Goal: Task Accomplishment & Management: Manage account settings

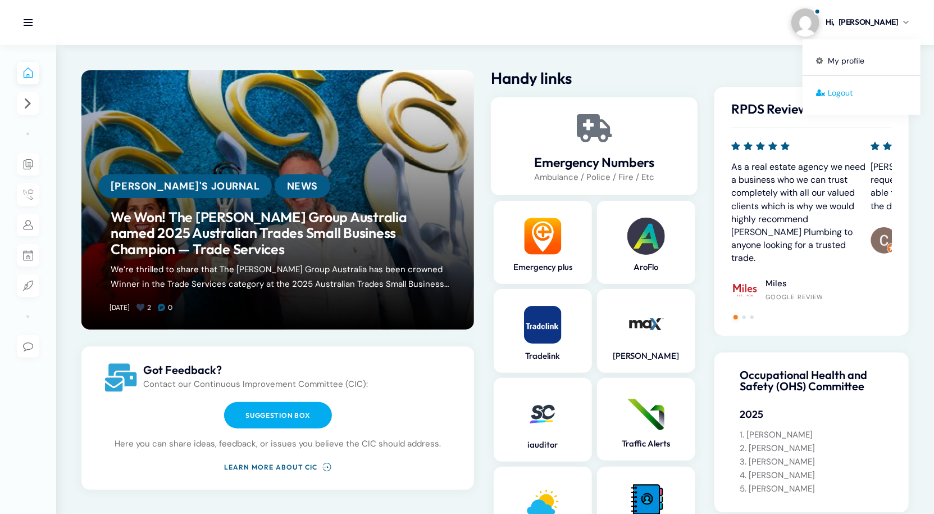
click at [836, 97] on span "Logout" at bounding box center [840, 93] width 25 height 10
click at [880, 29] on link "Hi, Daniel" at bounding box center [850, 22] width 117 height 28
click at [868, 94] on link "Logout" at bounding box center [846, 93] width 118 height 21
